Goal: Feedback & Contribution: Leave review/rating

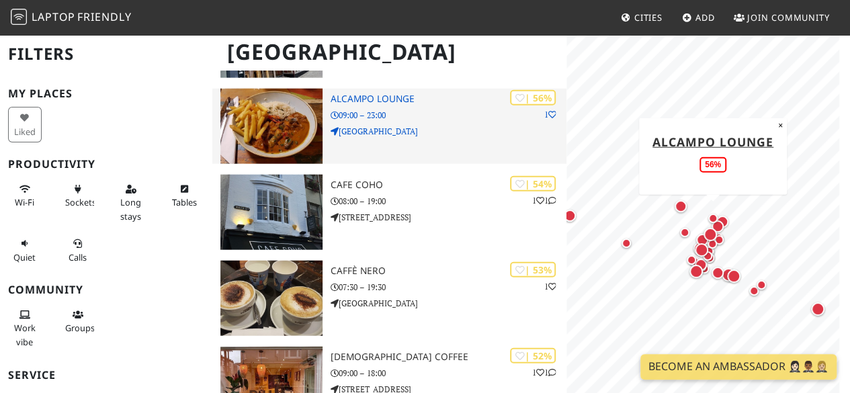
scroll to position [1652, 0]
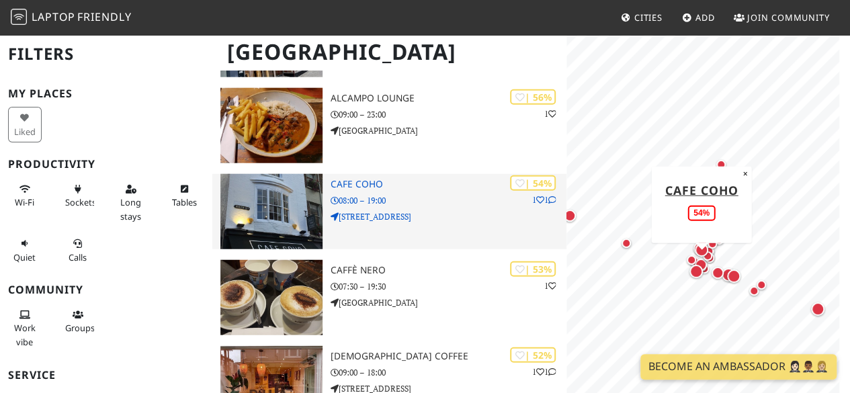
click at [425, 227] on div "| 54% 1 1 Cafe Coho 08:00 – 19:00 53 Ship Street" at bounding box center [449, 211] width 236 height 75
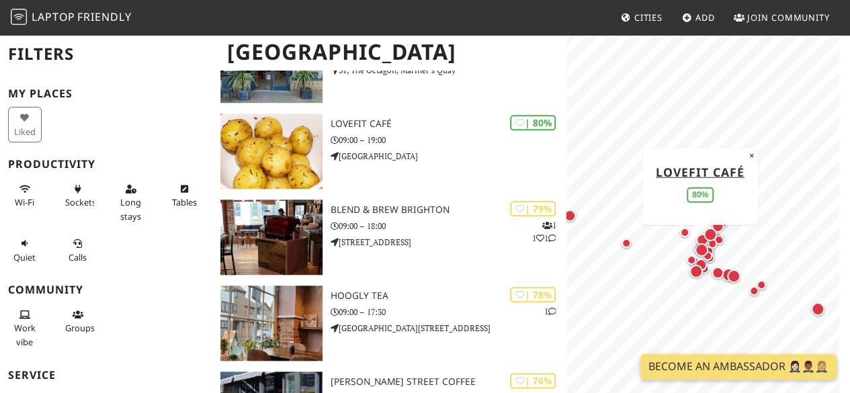
scroll to position [597, 0]
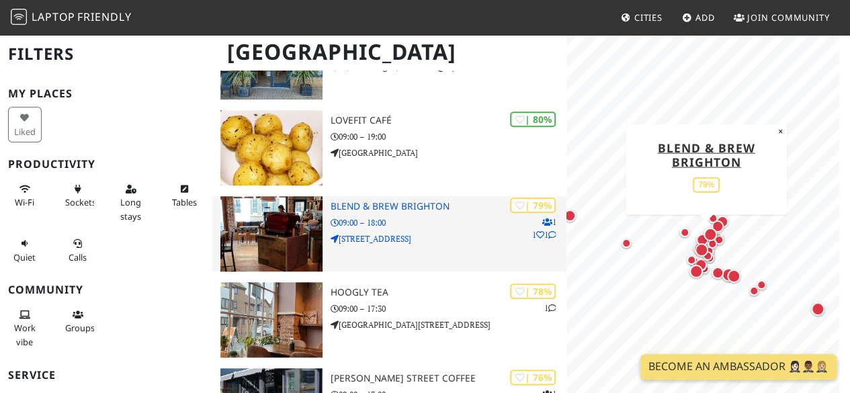
click at [394, 212] on div "| 79% 1 1 1 Blend & Brew Brighton 09:00 – 18:00 44 Trafalgar Street" at bounding box center [449, 233] width 236 height 75
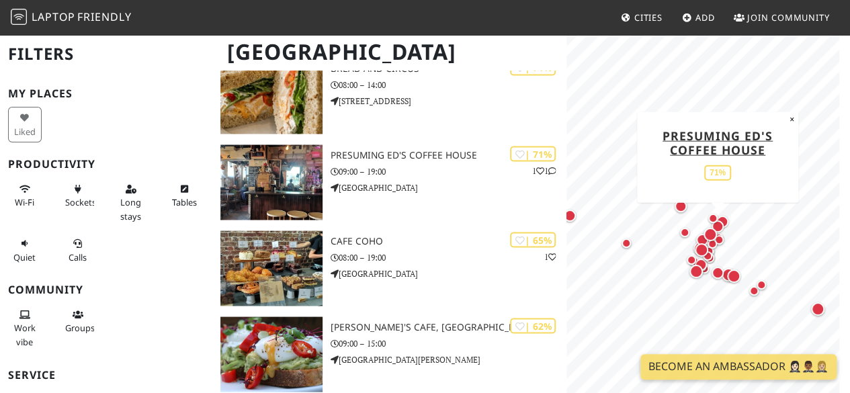
scroll to position [1166, 0]
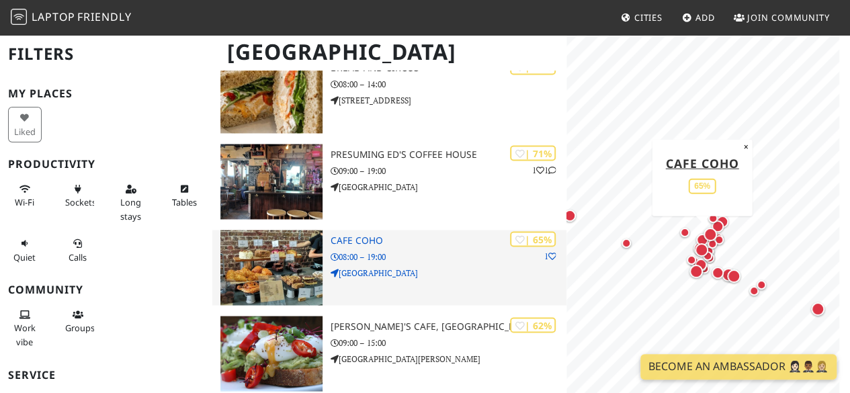
click at [356, 241] on h3 "Cafe Coho" at bounding box center [449, 239] width 236 height 11
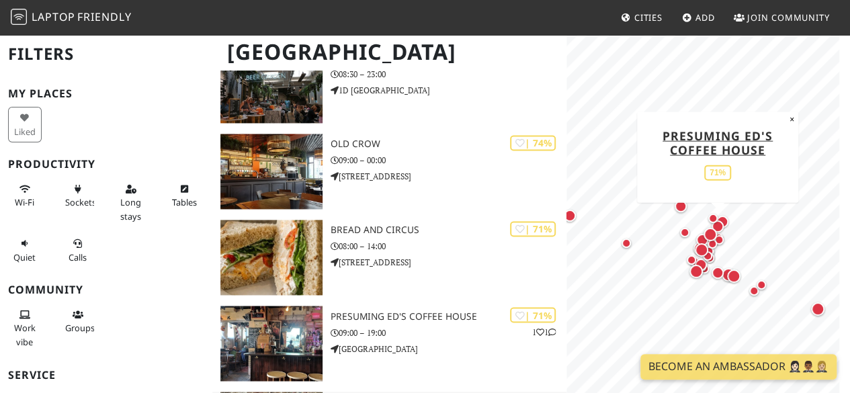
scroll to position [968, 0]
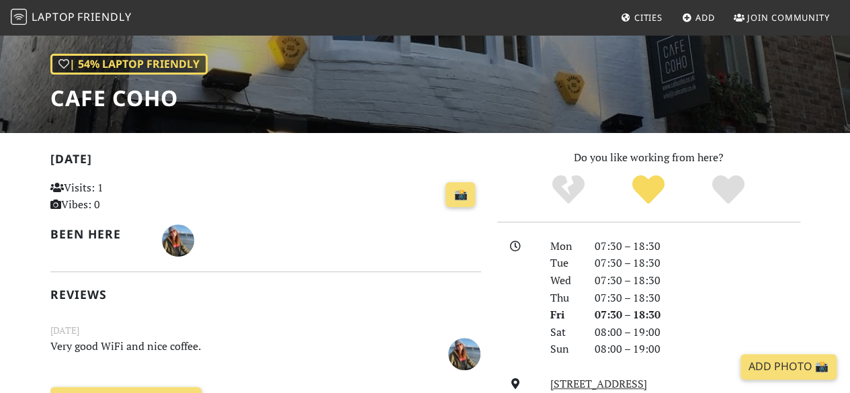
scroll to position [181, 0]
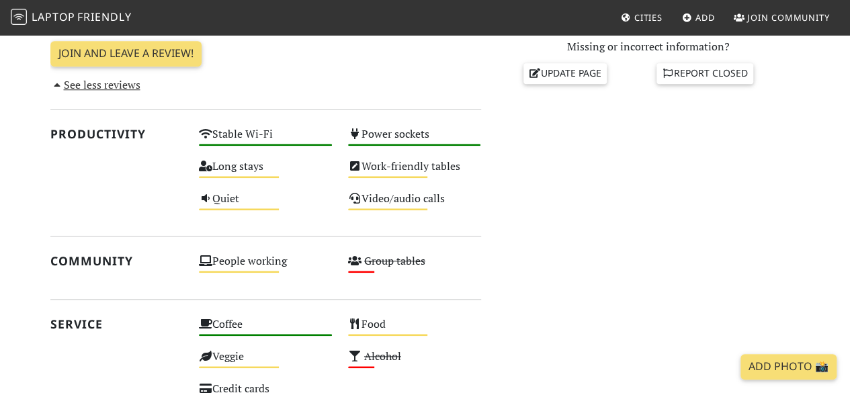
scroll to position [584, 0]
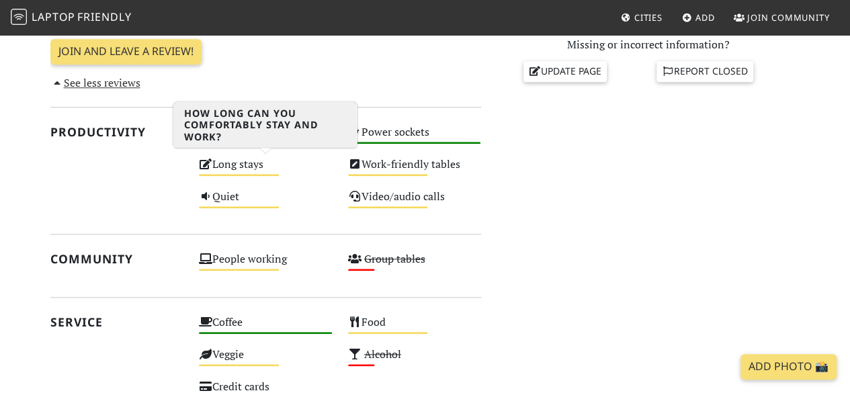
click at [237, 159] on div "Long stays Medium" at bounding box center [265, 171] width 149 height 32
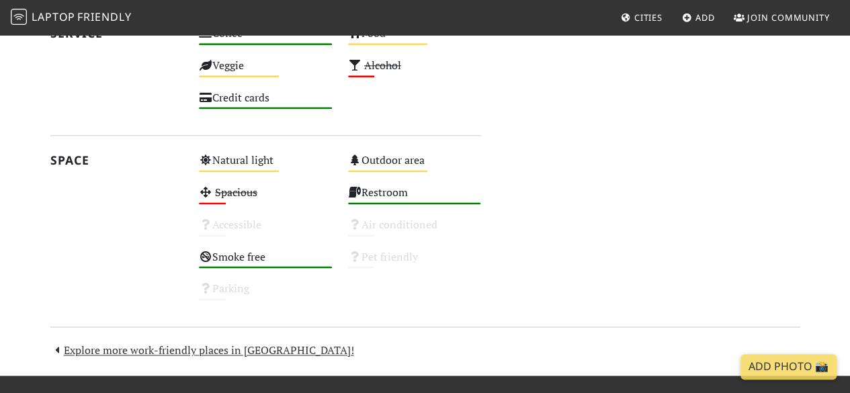
scroll to position [875, 0]
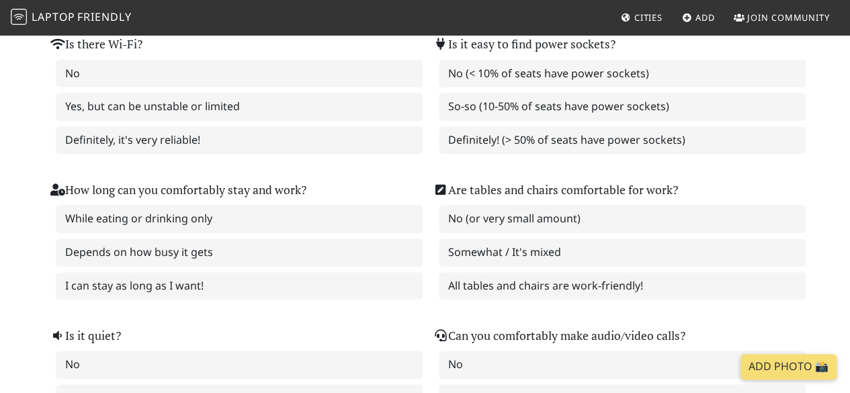
scroll to position [169, 0]
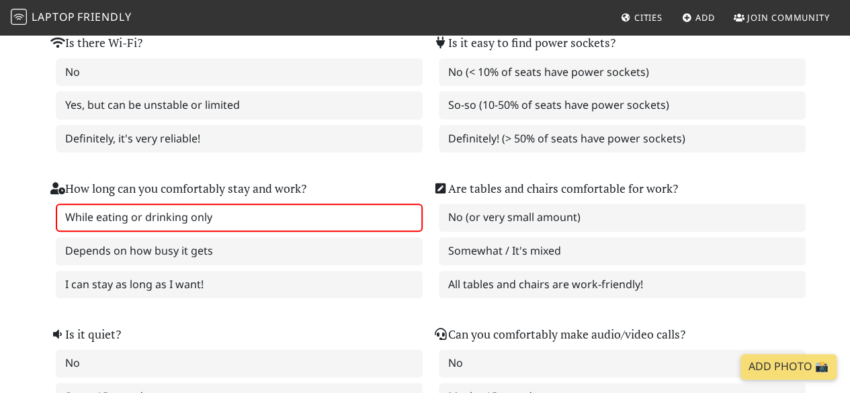
click at [198, 229] on label "While eating or drinking only" at bounding box center [239, 218] width 367 height 28
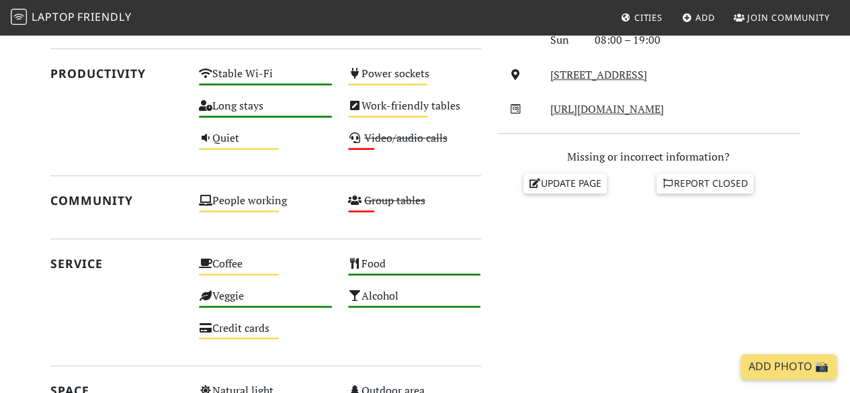
scroll to position [500, 0]
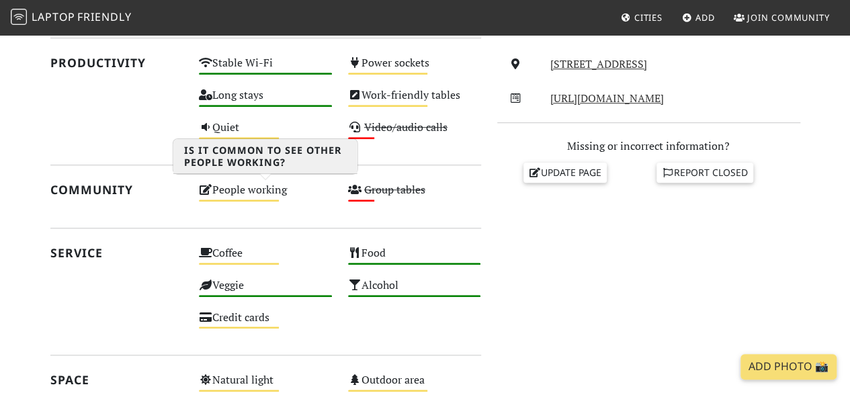
click at [263, 189] on div "People working Medium" at bounding box center [265, 196] width 149 height 32
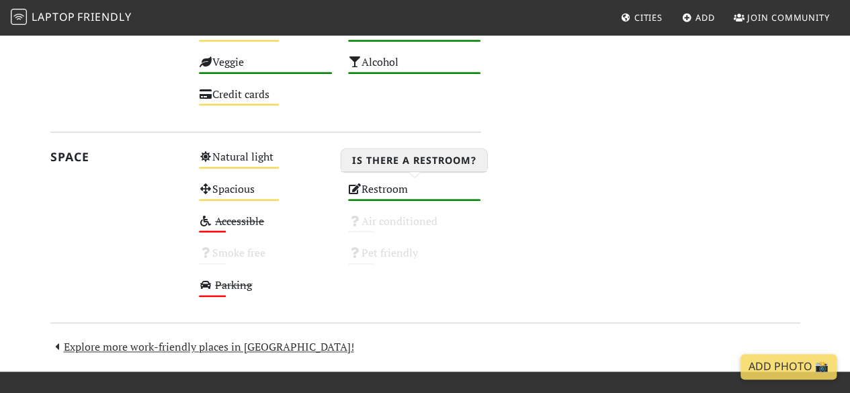
scroll to position [722, 0]
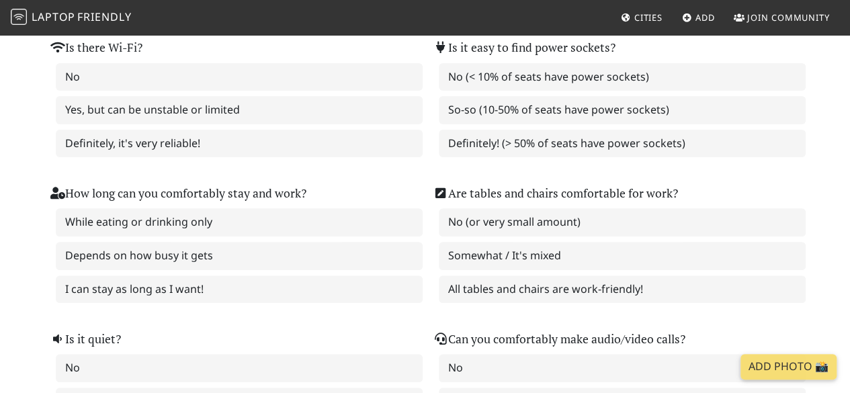
scroll to position [127, 0]
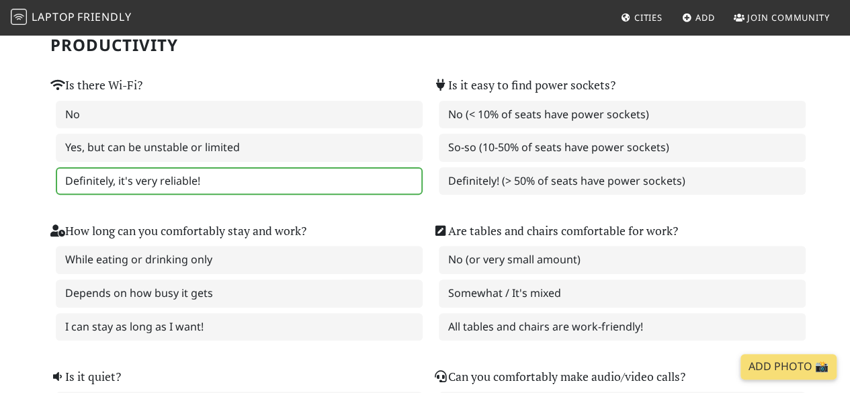
click at [154, 178] on label "Definitely, it's very reliable!" at bounding box center [239, 181] width 367 height 28
